Goal: Ask a question

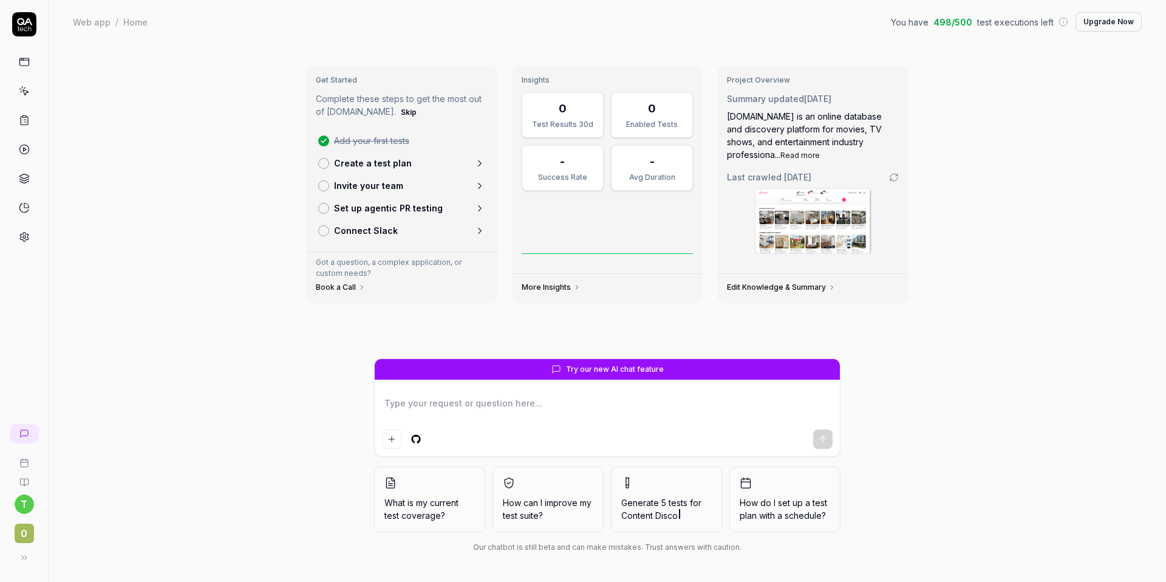
click at [669, 489] on button "Generate 5 tests for Content Disco" at bounding box center [666, 499] width 111 height 66
click at [26, 61] on icon at bounding box center [24, 61] width 11 height 11
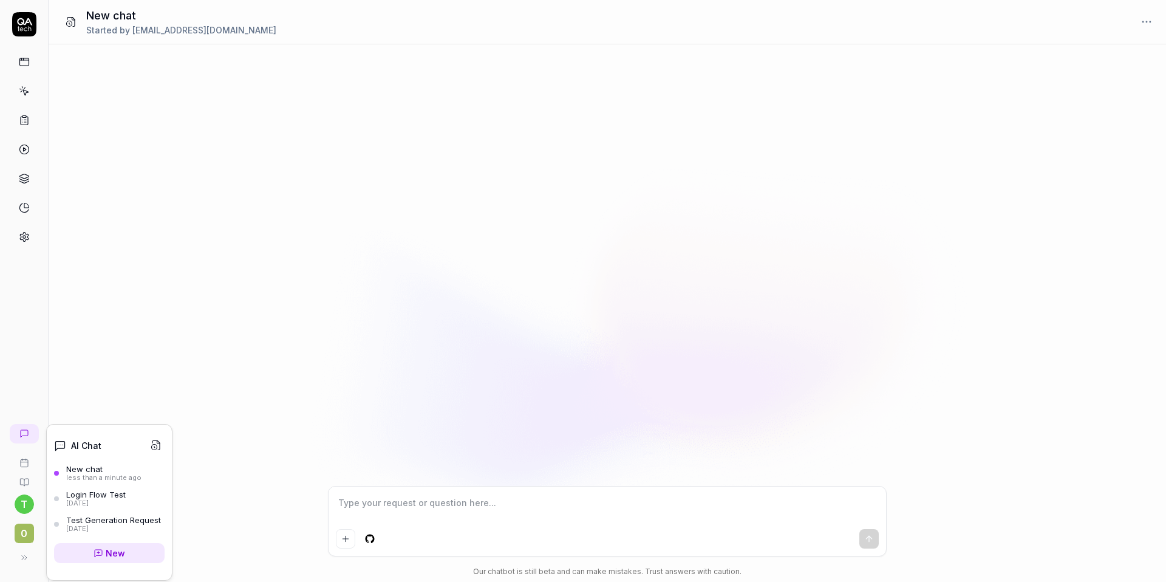
click at [24, 435] on icon at bounding box center [24, 433] width 7 height 7
type textarea "*"
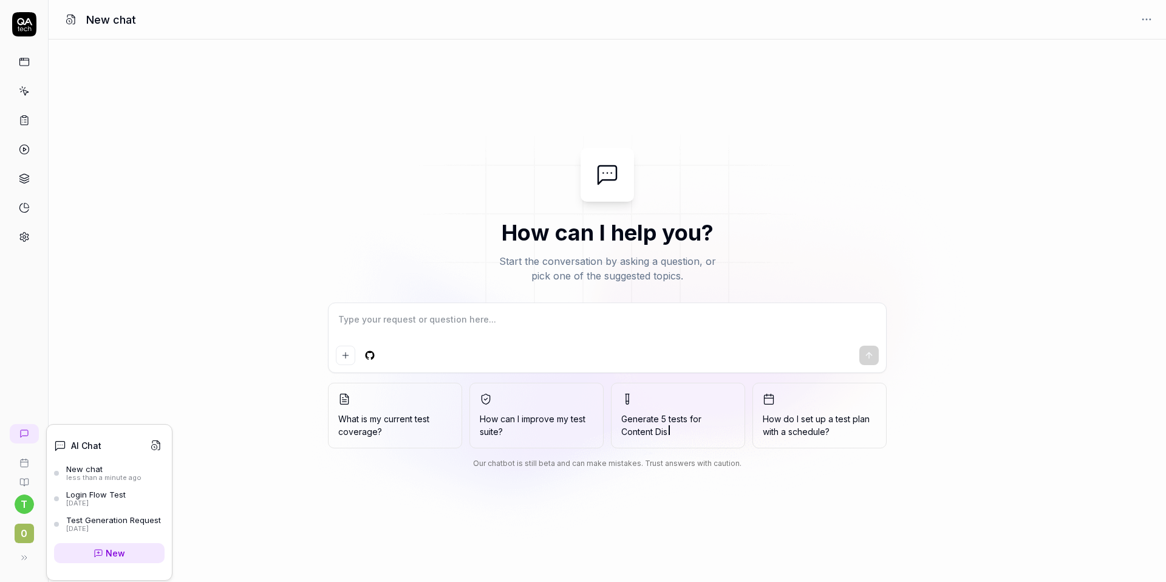
click at [104, 522] on div "Test Generation Request" at bounding box center [113, 520] width 95 height 10
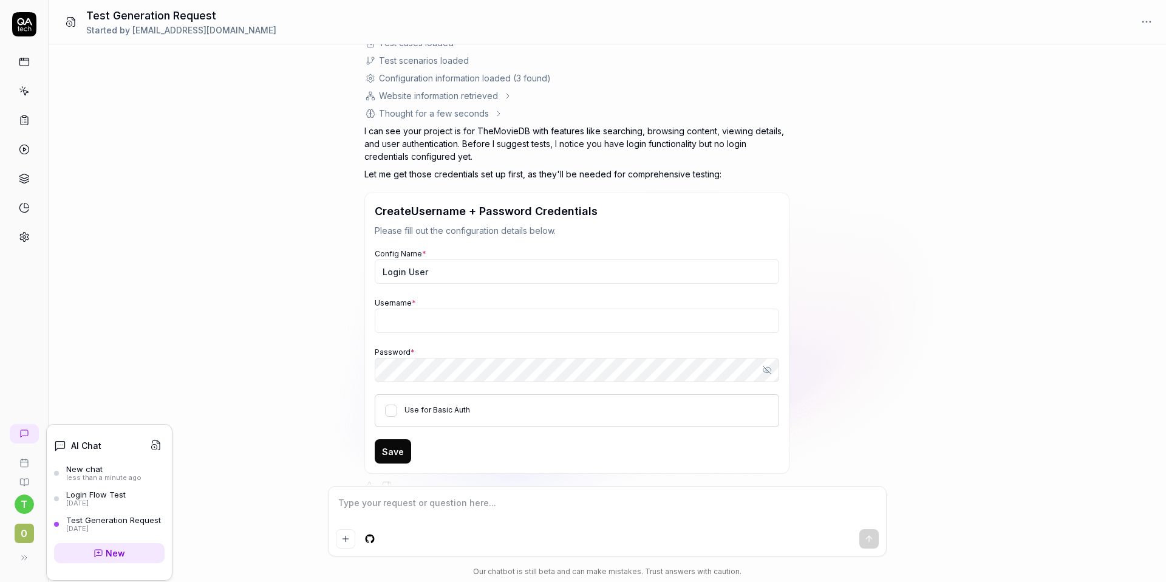
scroll to position [123, 0]
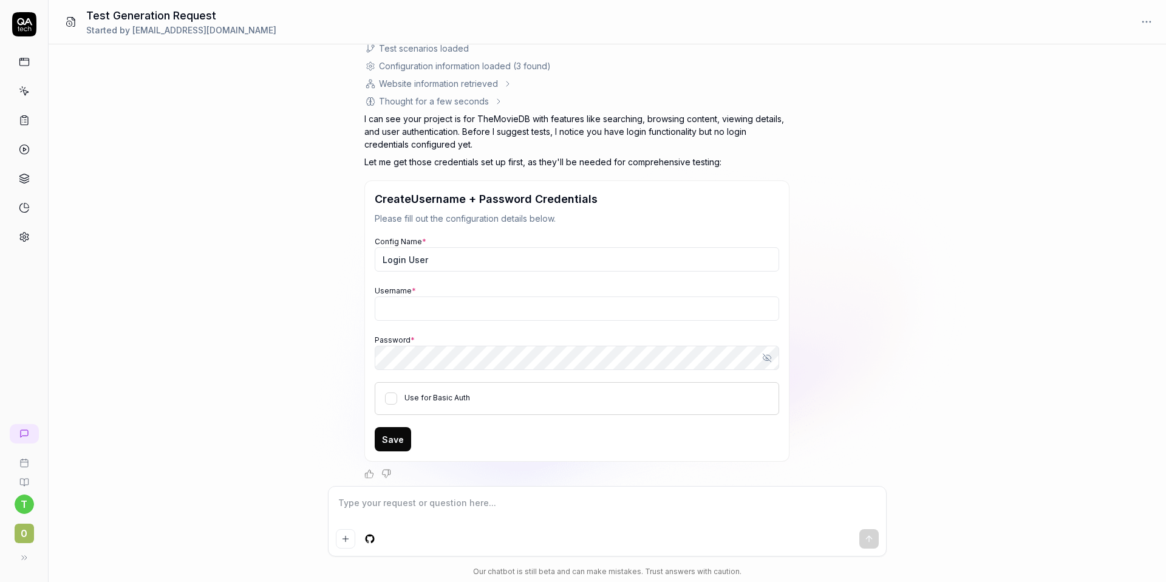
type textarea "*"
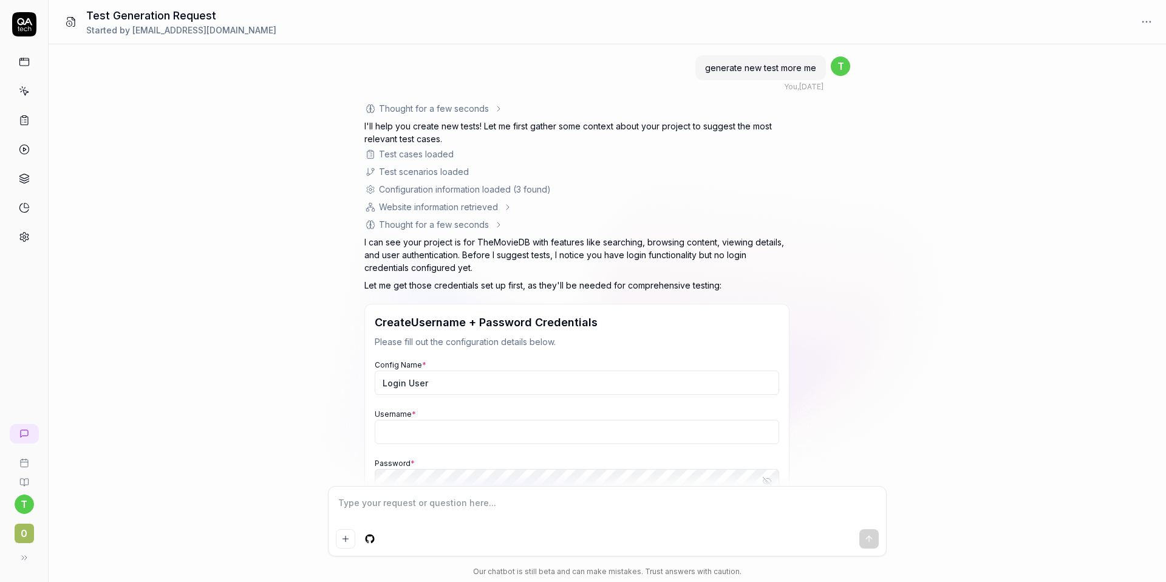
scroll to position [128, 0]
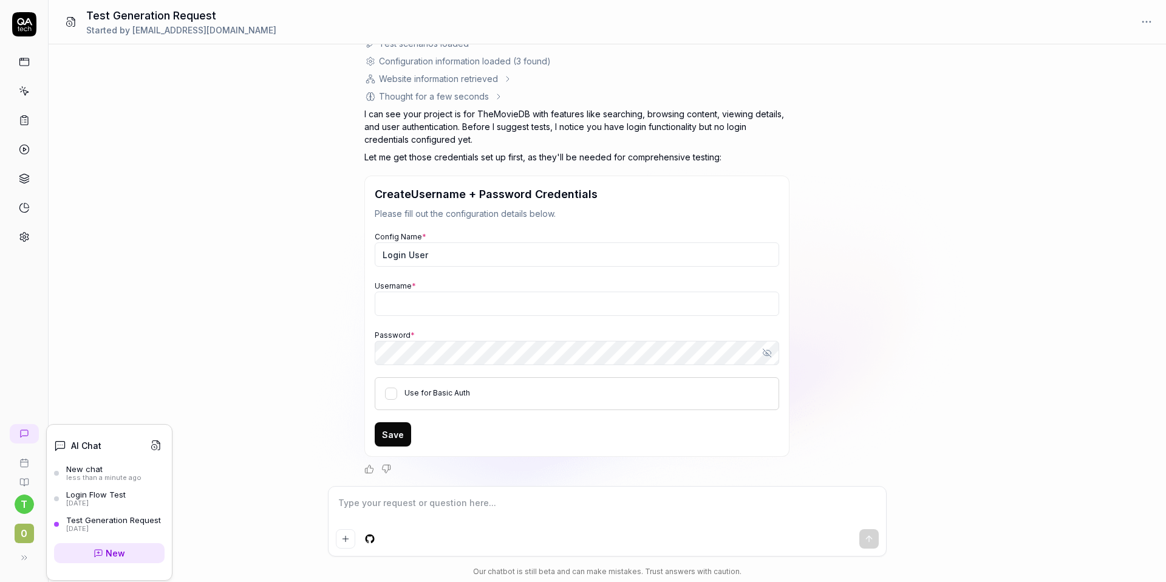
click at [28, 432] on icon at bounding box center [24, 433] width 7 height 7
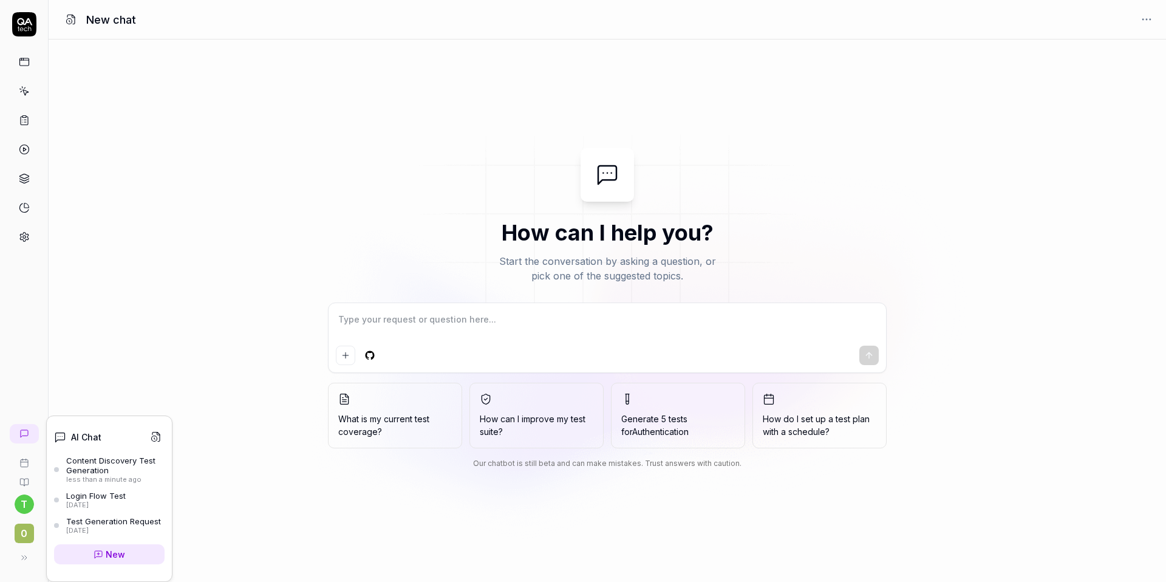
click at [22, 435] on icon at bounding box center [24, 434] width 10 height 10
type textarea "*"
click at [86, 459] on div "Content Discovery Test Generation" at bounding box center [115, 465] width 98 height 20
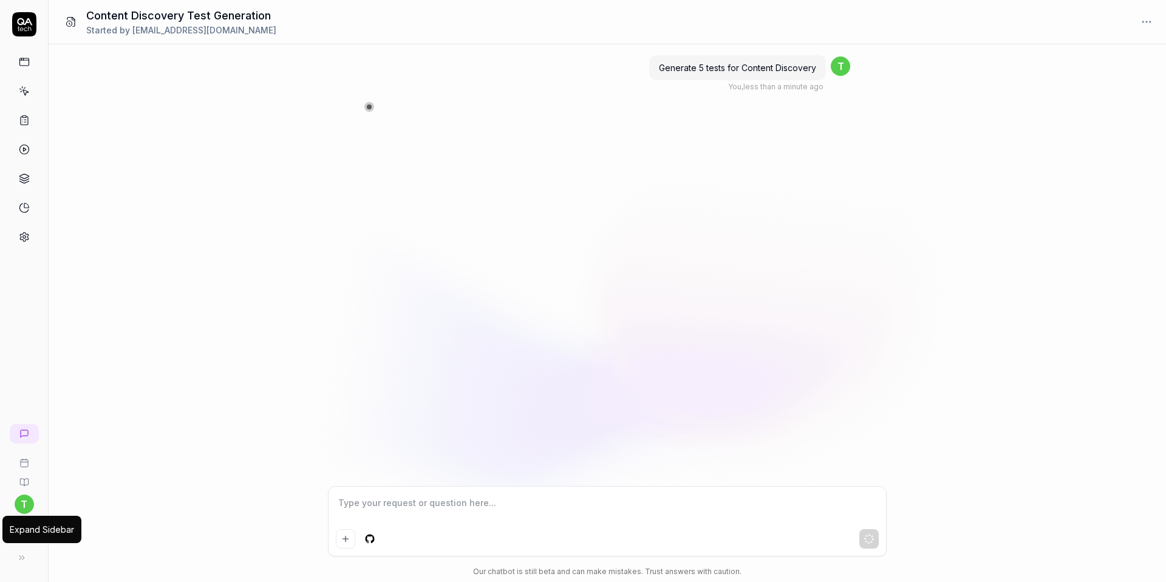
click at [27, 560] on button at bounding box center [22, 557] width 24 height 24
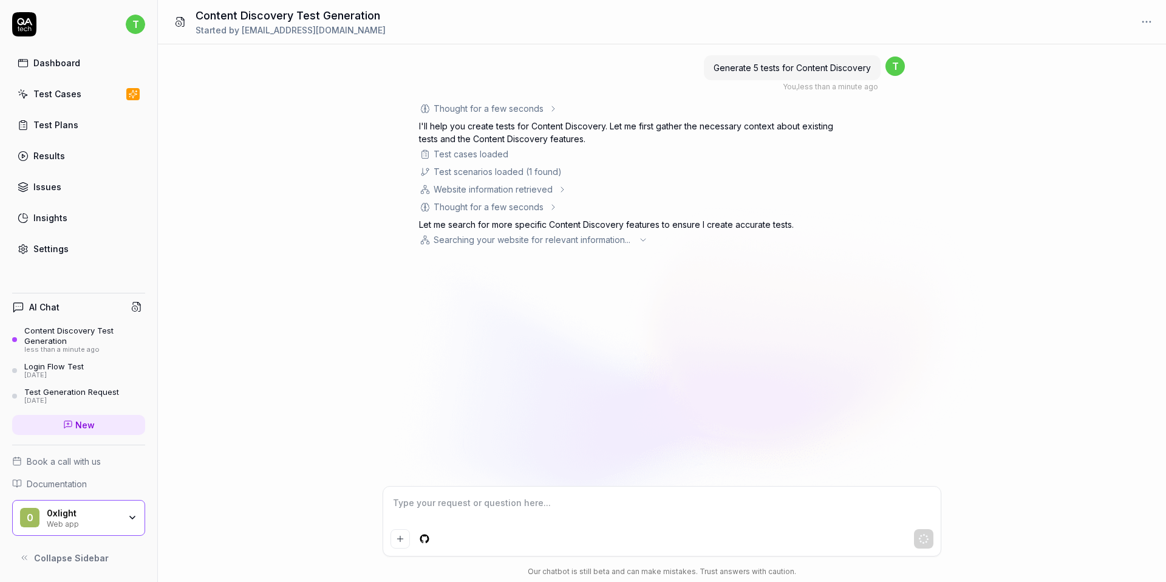
click at [484, 208] on div "Thought for a few seconds" at bounding box center [488, 206] width 110 height 13
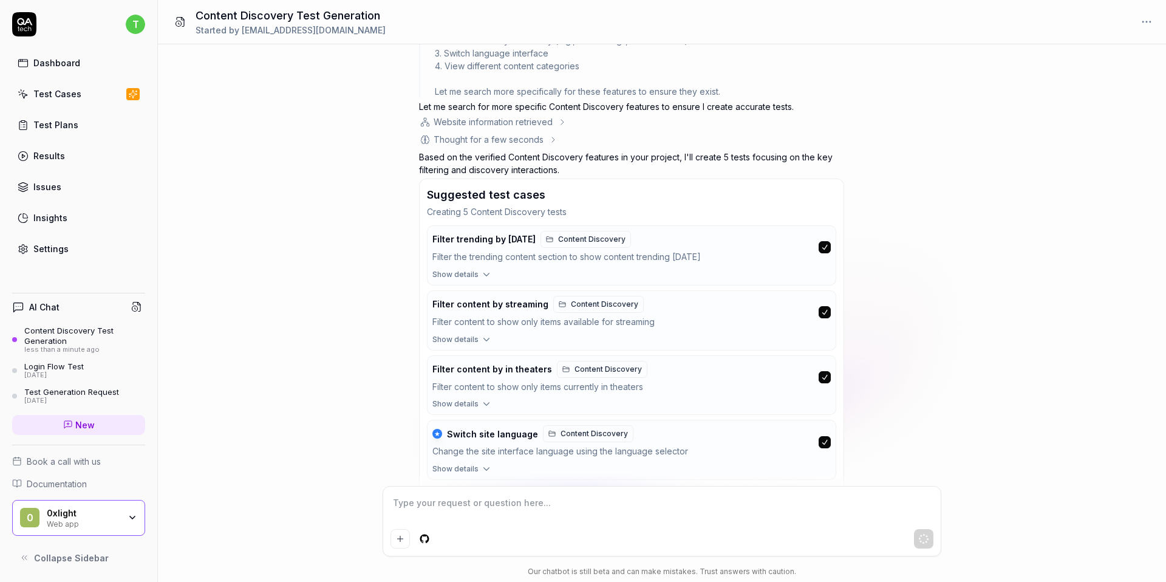
scroll to position [503, 0]
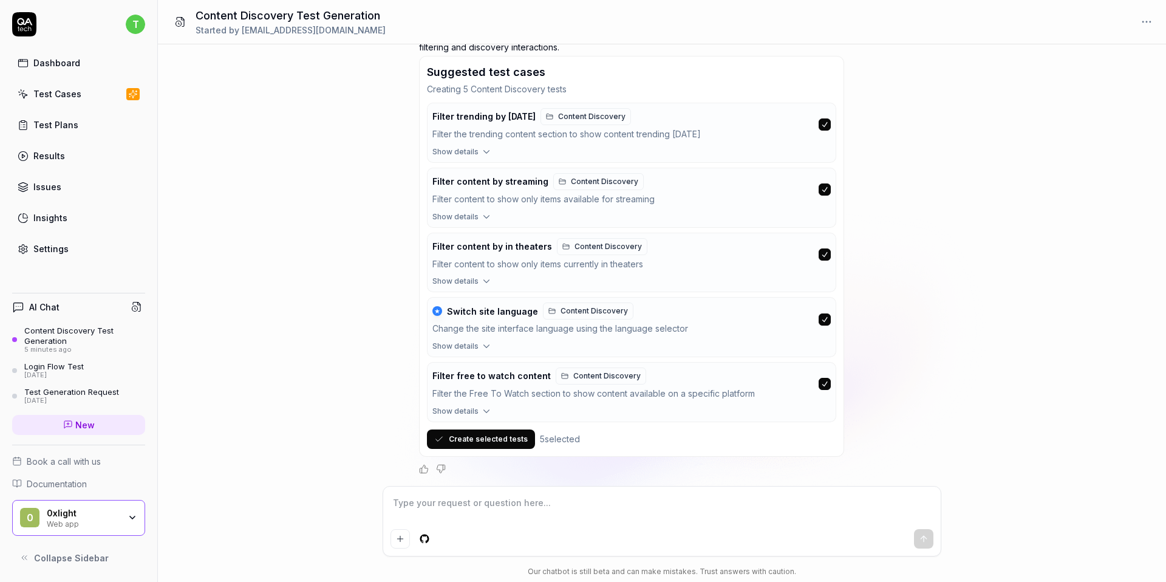
type textarea "*"
